Goal: Navigation & Orientation: Find specific page/section

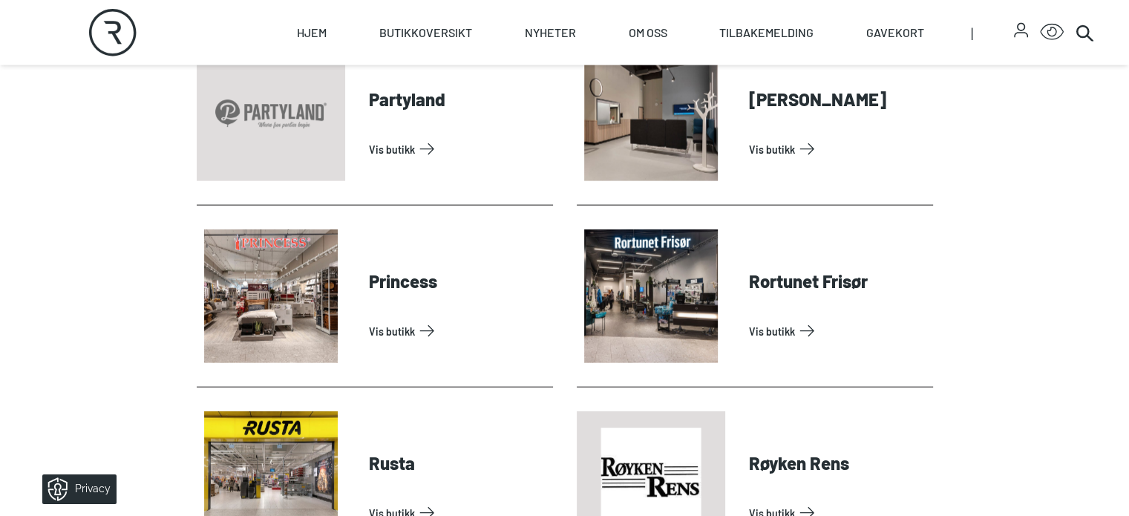
scroll to position [3452, 0]
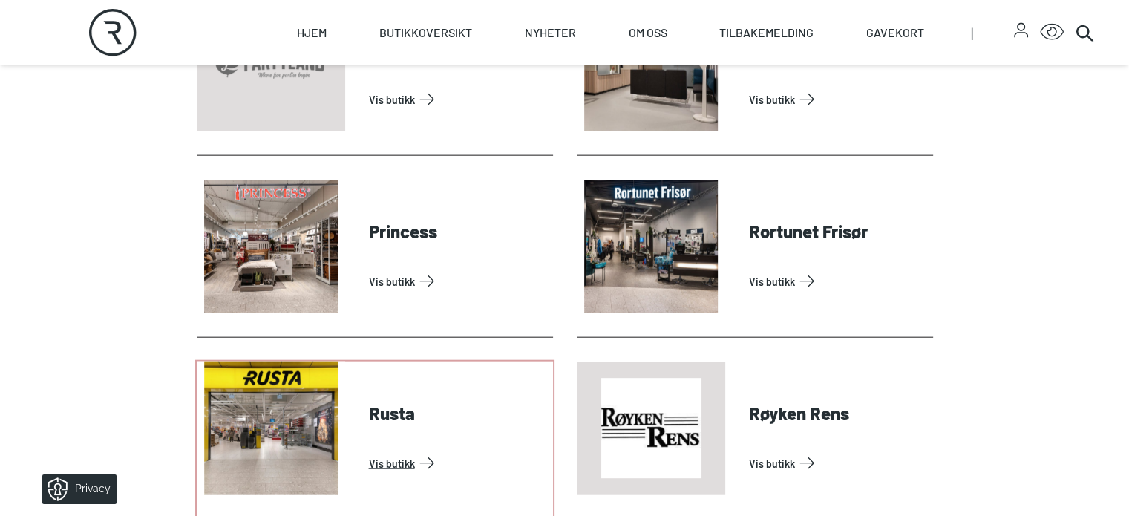
click at [369, 471] on link "Vis butikk" at bounding box center [458, 463] width 178 height 24
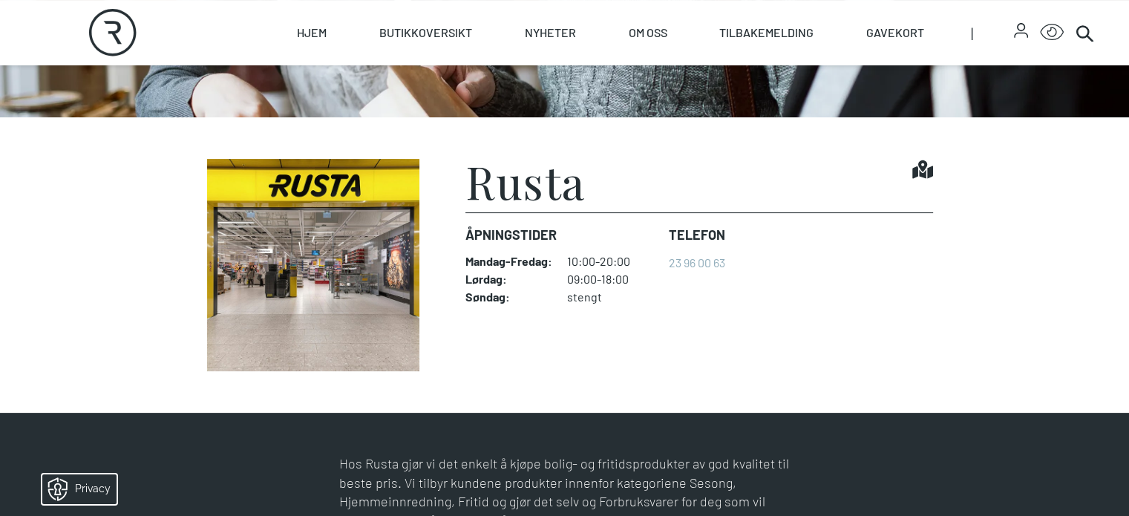
scroll to position [313, 0]
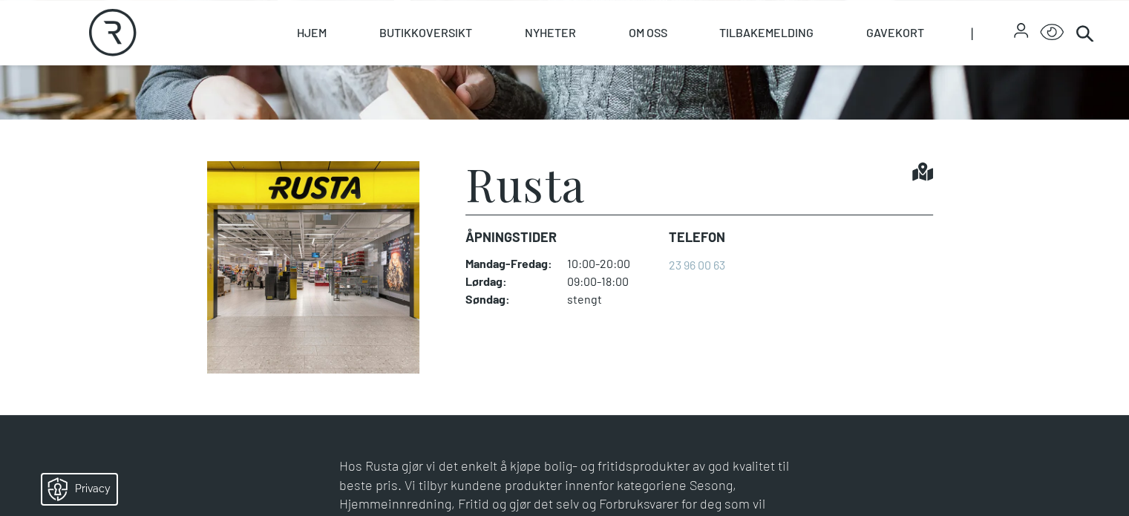
click at [232, 360] on img at bounding box center [314, 267] width 234 height 212
click at [281, 364] on img at bounding box center [314, 267] width 234 height 212
click at [933, 181] on icon at bounding box center [922, 172] width 21 height 19
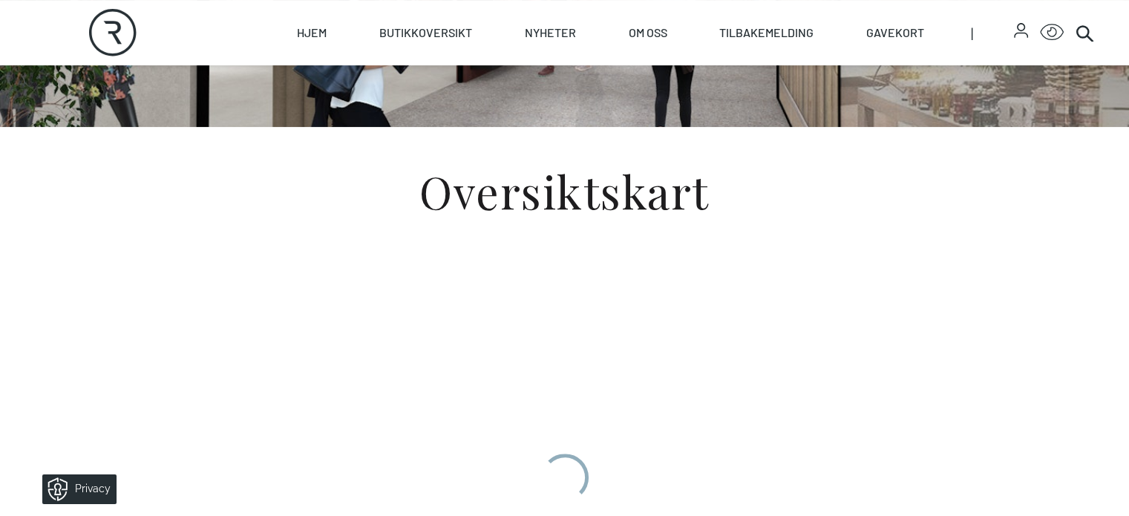
scroll to position [411, 0]
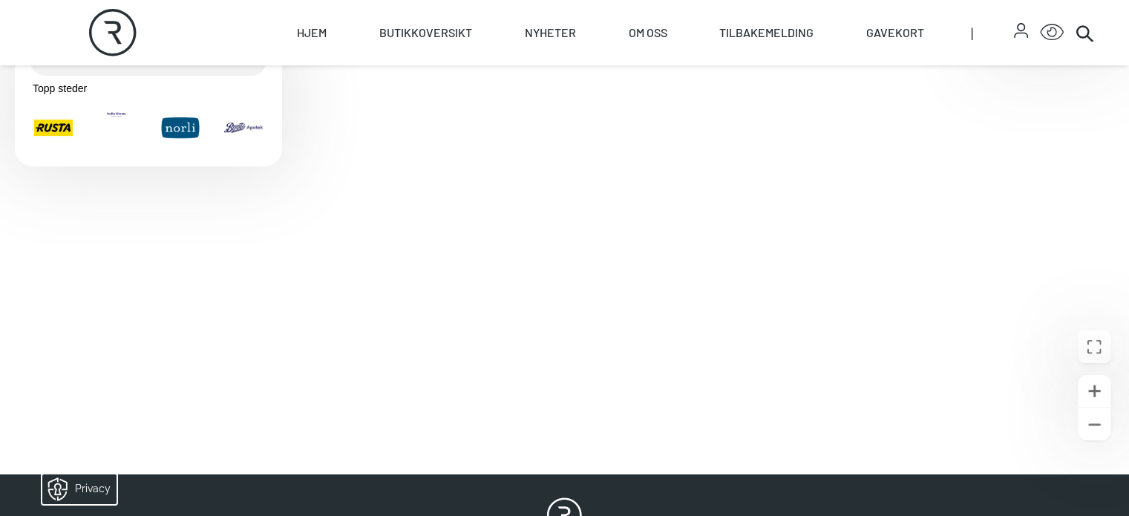
scroll to position [549, 0]
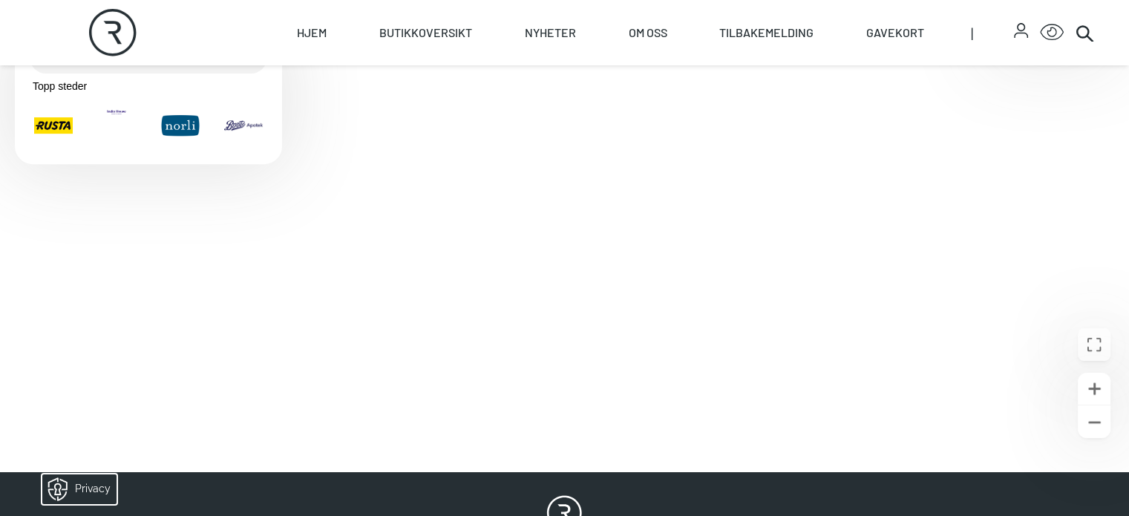
click at [59, 145] on img "Rusta" at bounding box center [53, 125] width 39 height 39
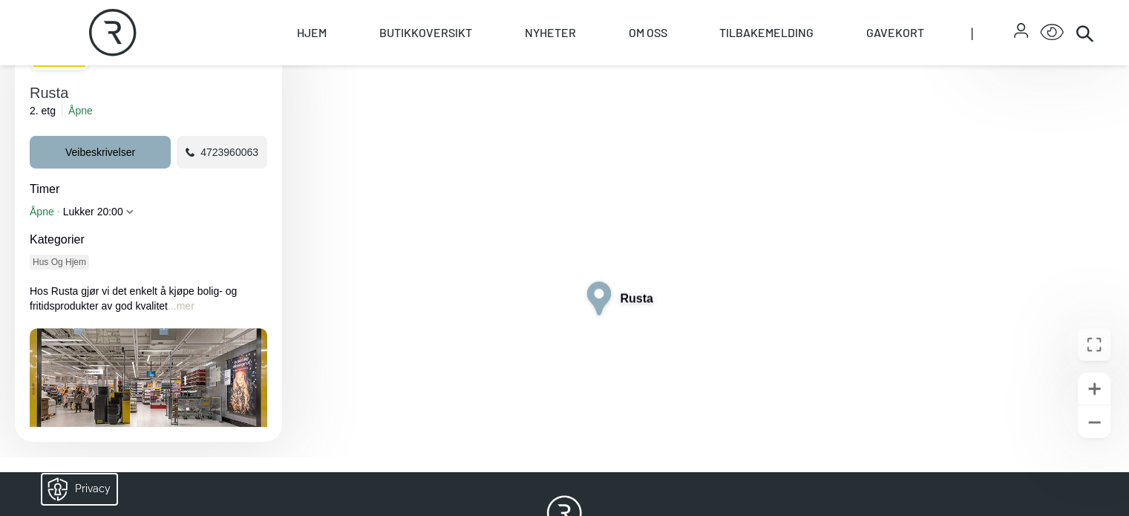
click at [258, 66] on icon "Lukke" at bounding box center [257, 52] width 7 height 27
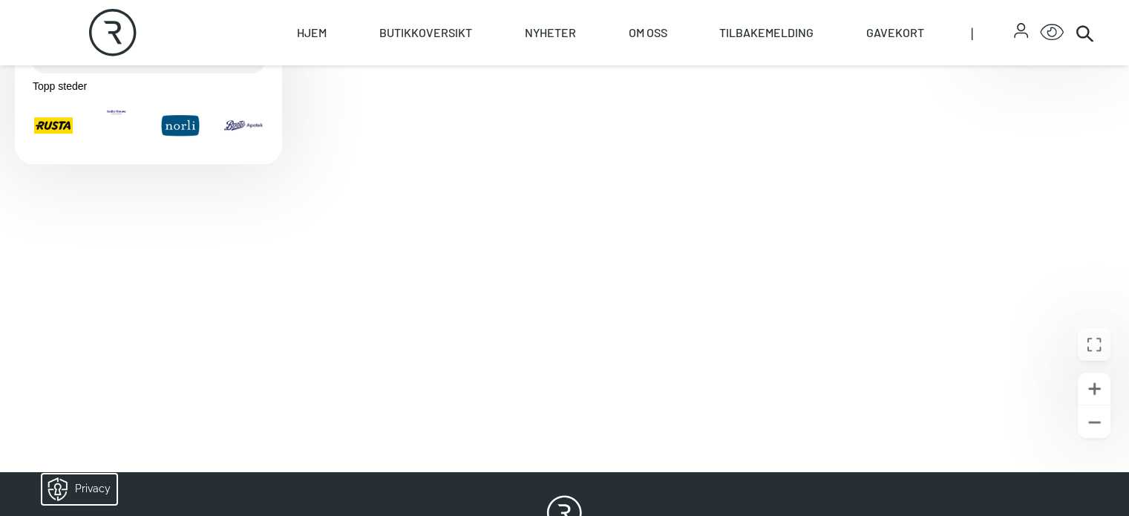
click at [238, 63] on icon "Søk etter stedskategori" at bounding box center [243, 57] width 13 height 12
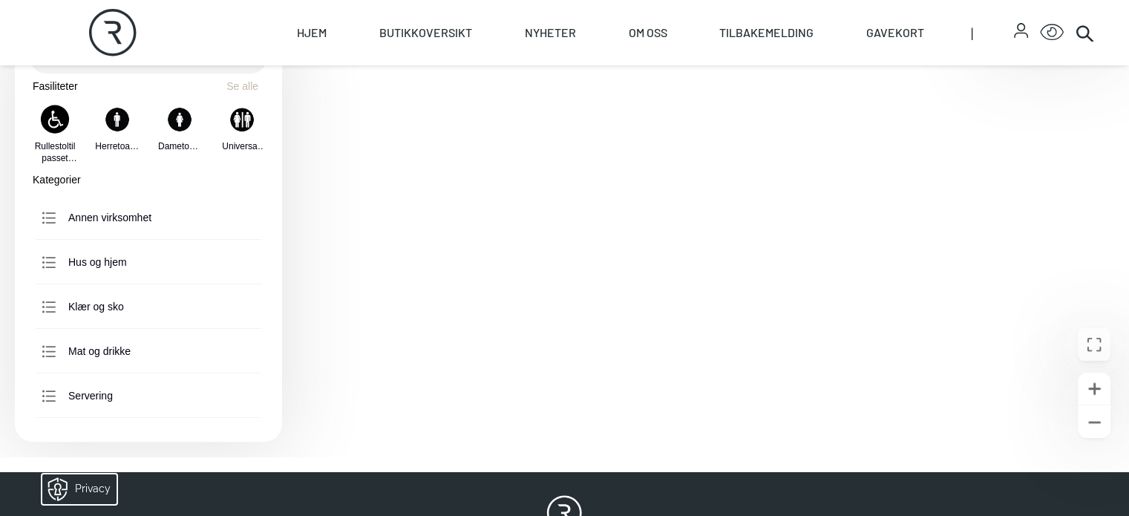
click at [237, 65] on icon "Søk etter stedskategori" at bounding box center [243, 57] width 15 height 15
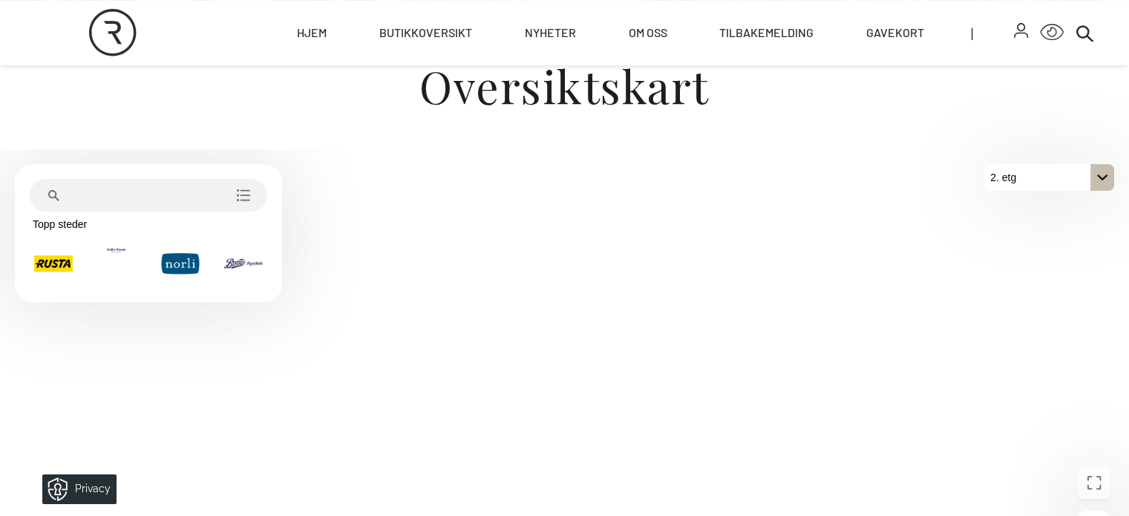
scroll to position [373, 0]
